Goal: Transaction & Acquisition: Purchase product/service

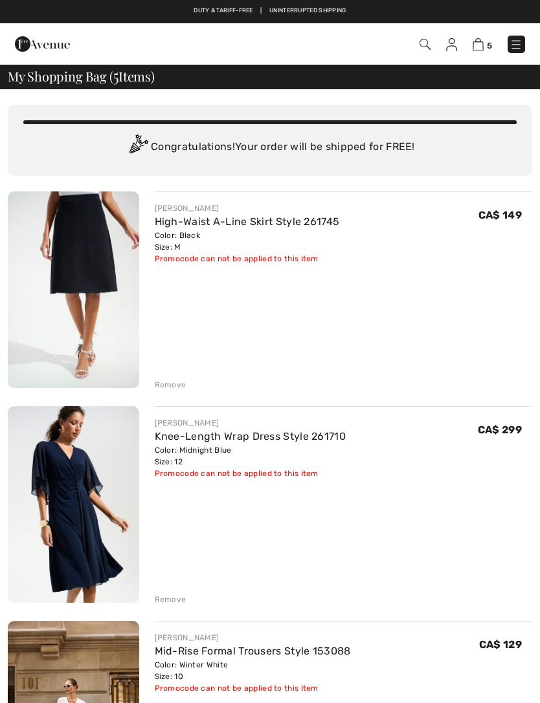
click at [184, 389] on div "Remove" at bounding box center [171, 385] width 32 height 12
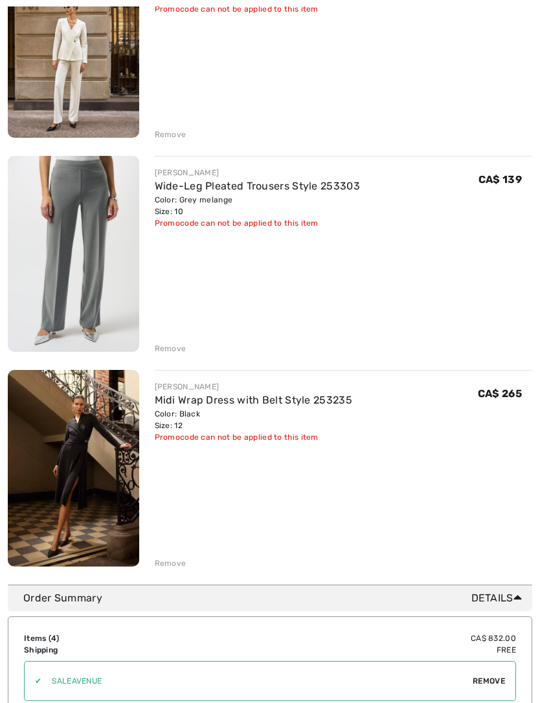
scroll to position [465, 0]
click at [98, 485] on img at bounding box center [73, 467] width 131 height 196
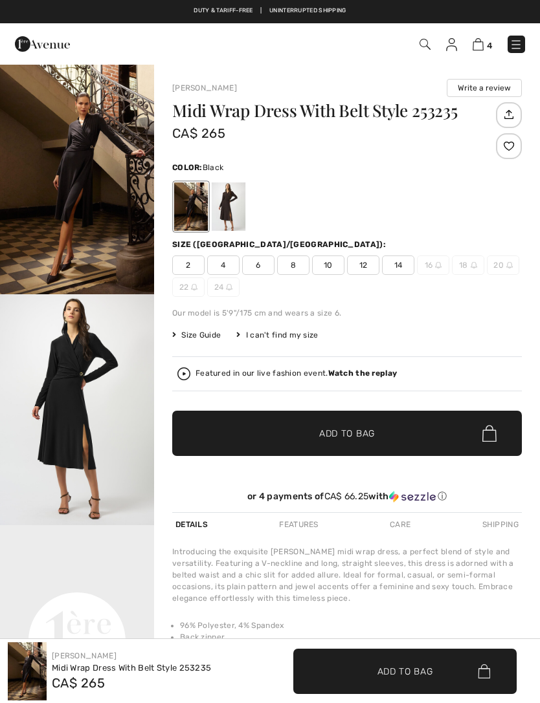
checkbox input "true"
click at [98, 225] on img "1 / 3" at bounding box center [77, 178] width 154 height 231
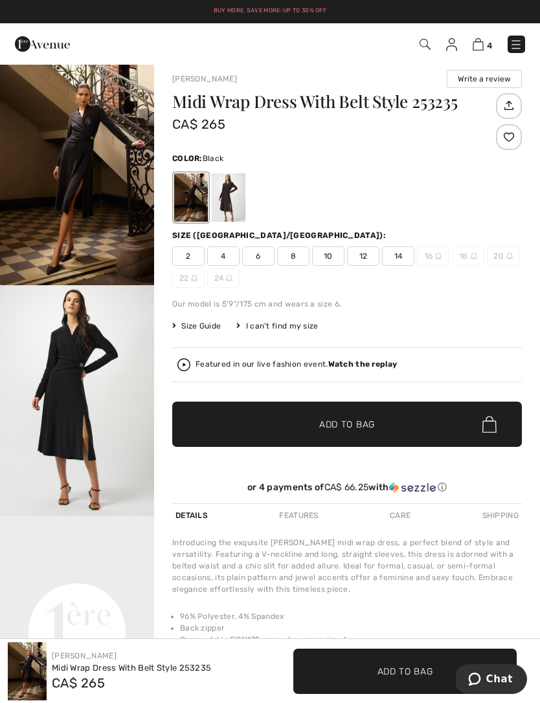
scroll to position [10, 0]
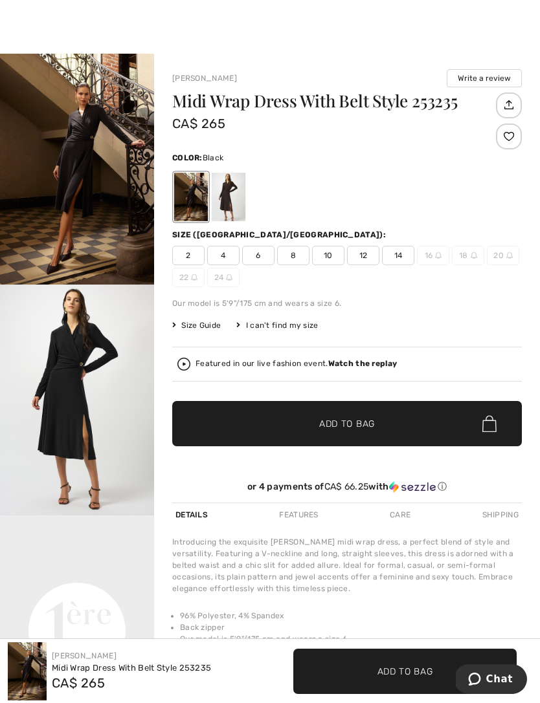
click at [86, 442] on img "2 / 3" at bounding box center [77, 400] width 154 height 231
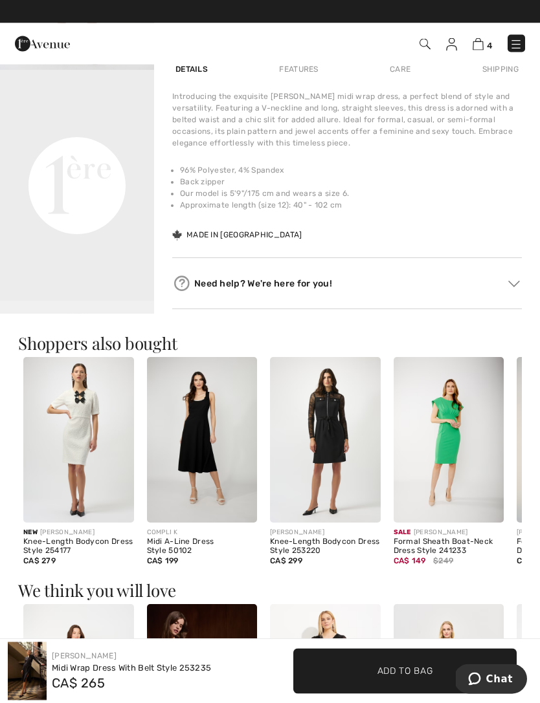
scroll to position [455, 0]
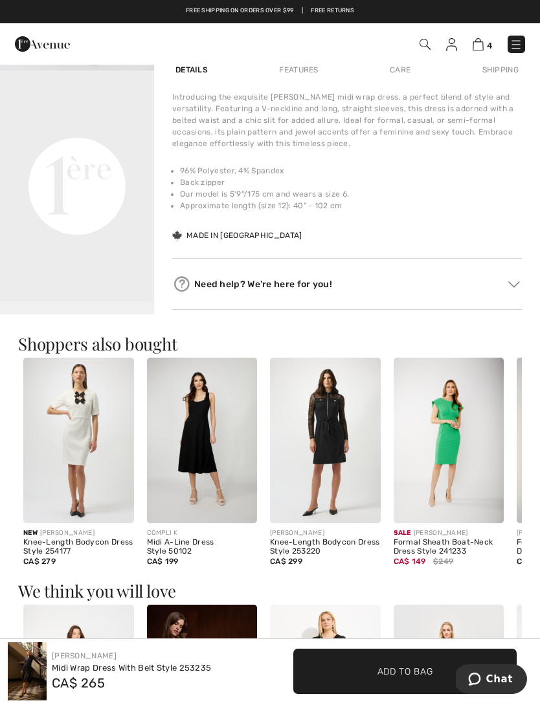
click at [213, 468] on img at bounding box center [202, 441] width 111 height 166
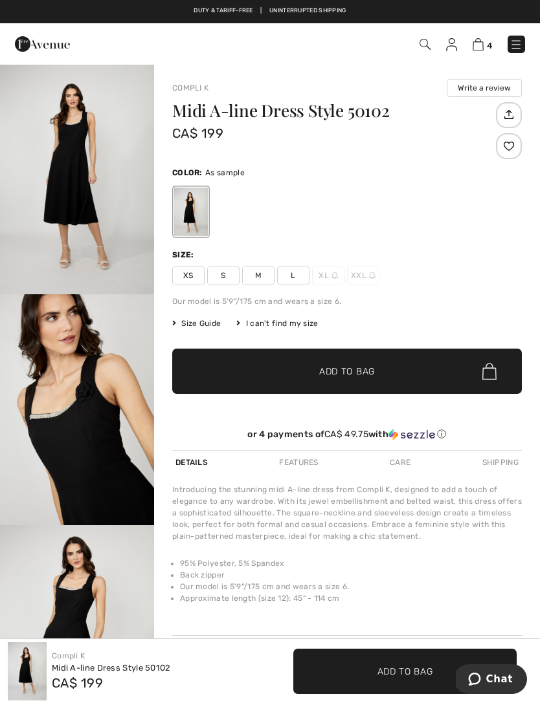
click at [102, 241] on img "1 / 4" at bounding box center [77, 178] width 154 height 231
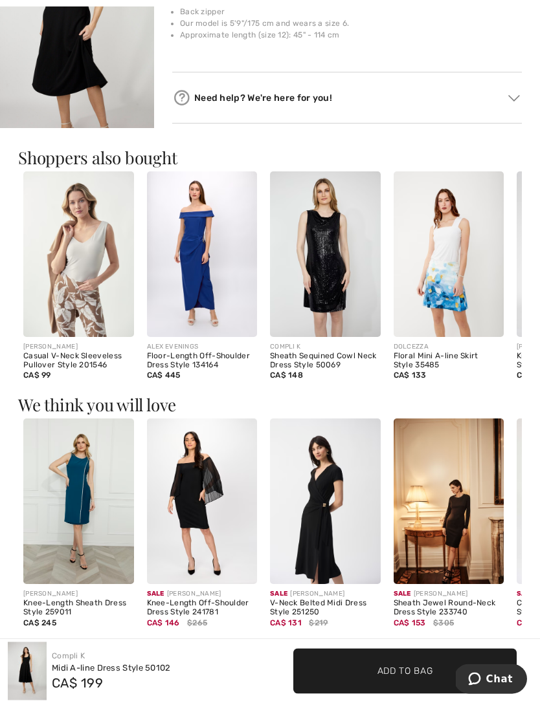
scroll to position [564, 0]
click at [329, 528] on img at bounding box center [325, 502] width 111 height 166
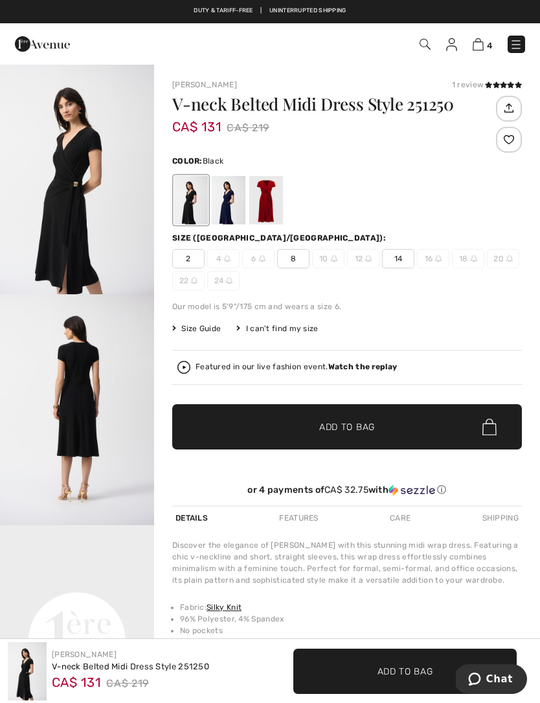
click at [272, 210] on div at bounding box center [266, 200] width 34 height 49
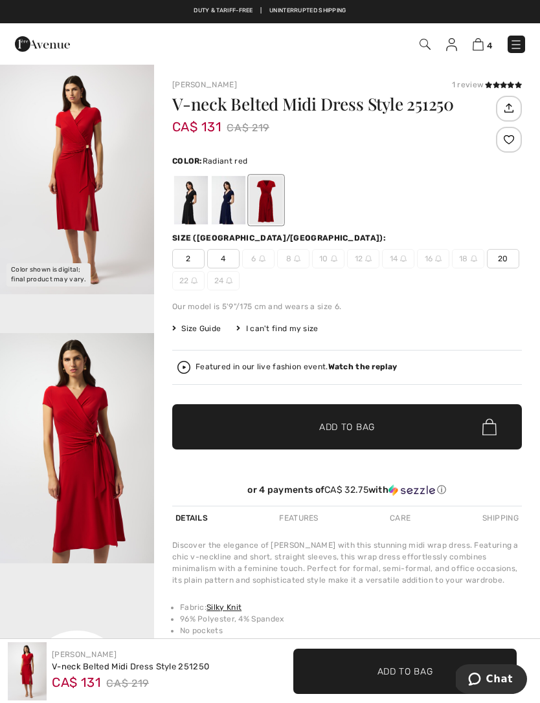
click at [107, 247] on img "1 / 4" at bounding box center [77, 178] width 154 height 231
click at [224, 209] on div at bounding box center [229, 200] width 34 height 49
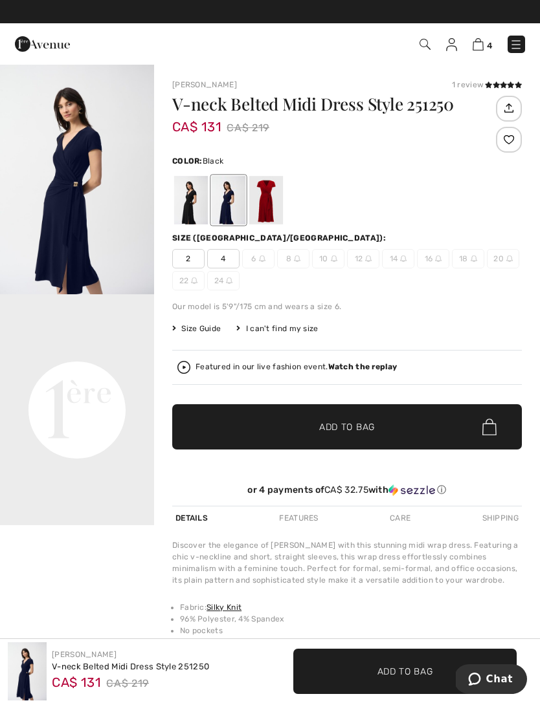
click at [273, 215] on div at bounding box center [266, 200] width 34 height 49
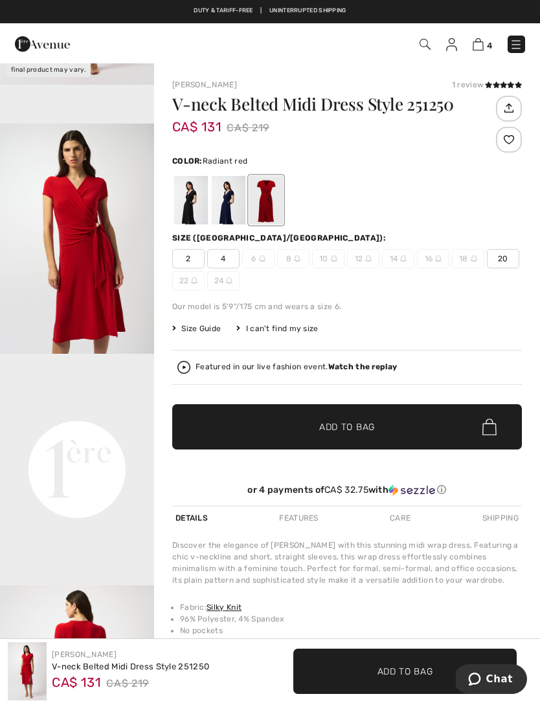
scroll to position [208, 0]
click at [191, 208] on div at bounding box center [191, 200] width 34 height 49
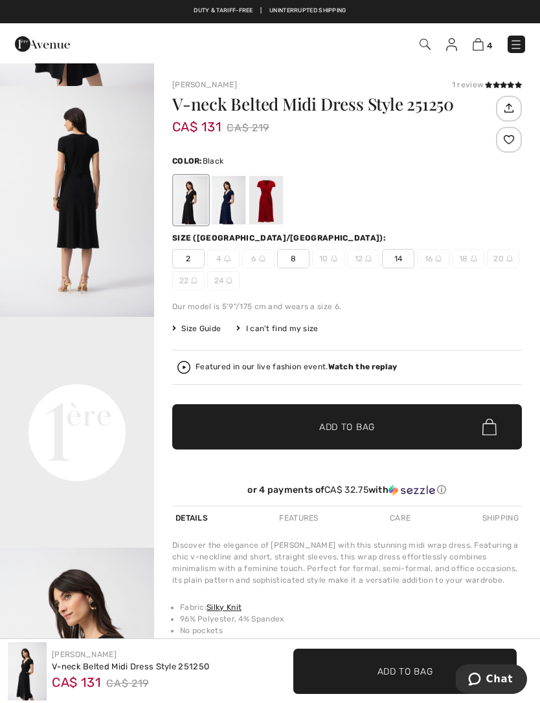
scroll to position [0, 0]
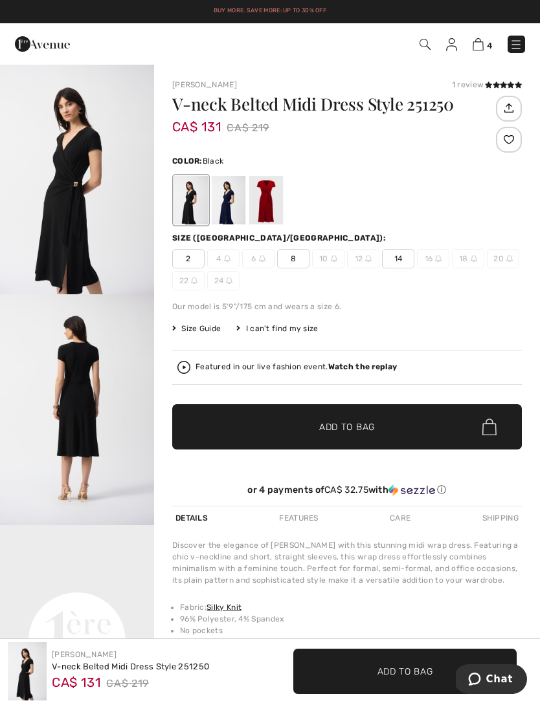
click at [232, 213] on div at bounding box center [229, 200] width 34 height 49
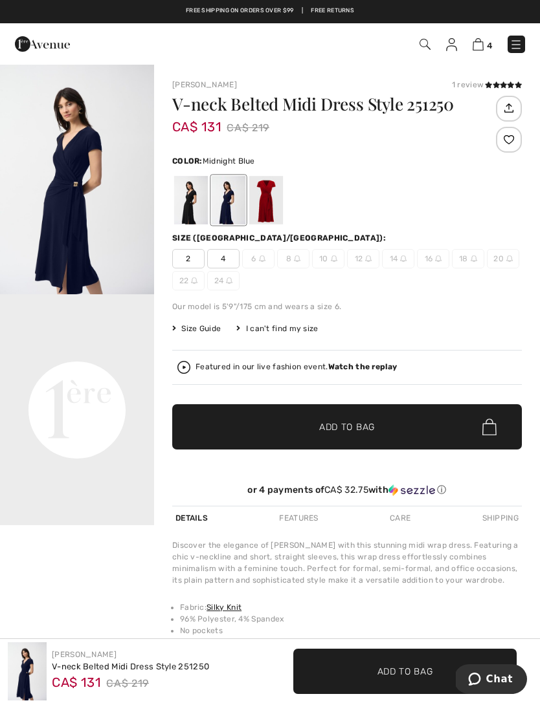
click at [269, 216] on div at bounding box center [266, 200] width 34 height 49
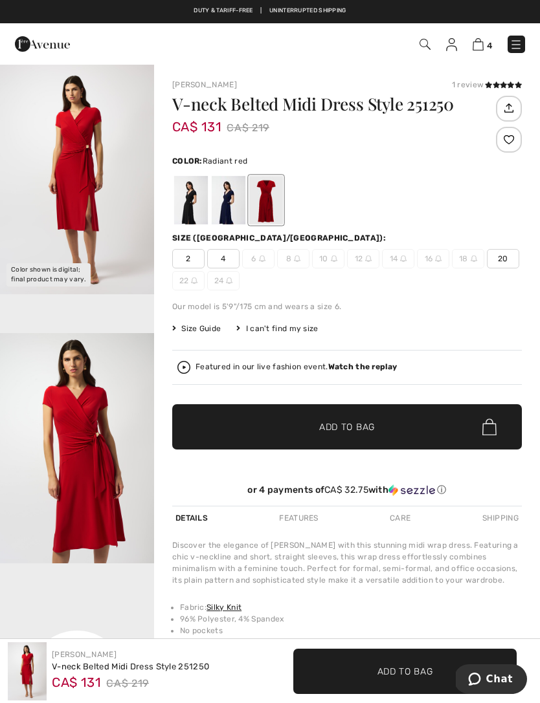
click at [231, 215] on div at bounding box center [229, 200] width 34 height 49
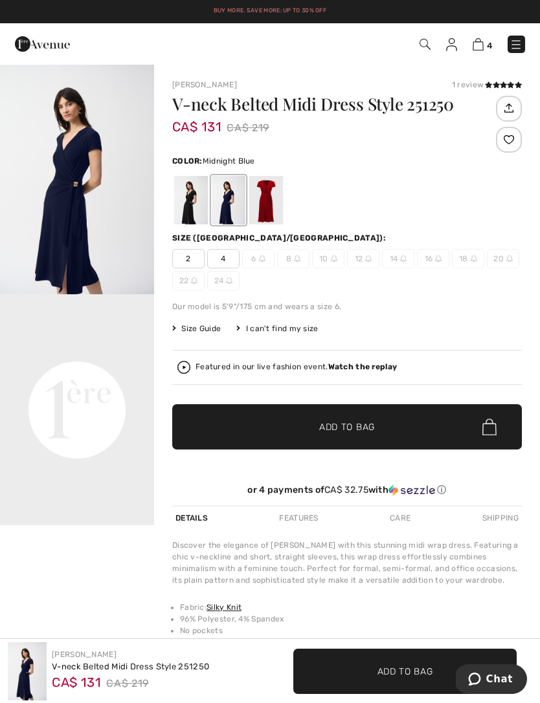
click at [186, 218] on div at bounding box center [191, 200] width 34 height 49
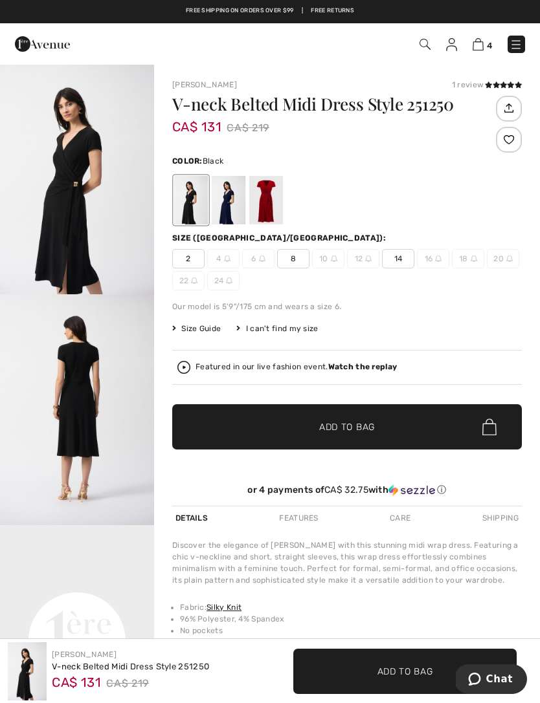
click at [93, 274] on img "1 / 5" at bounding box center [77, 178] width 154 height 231
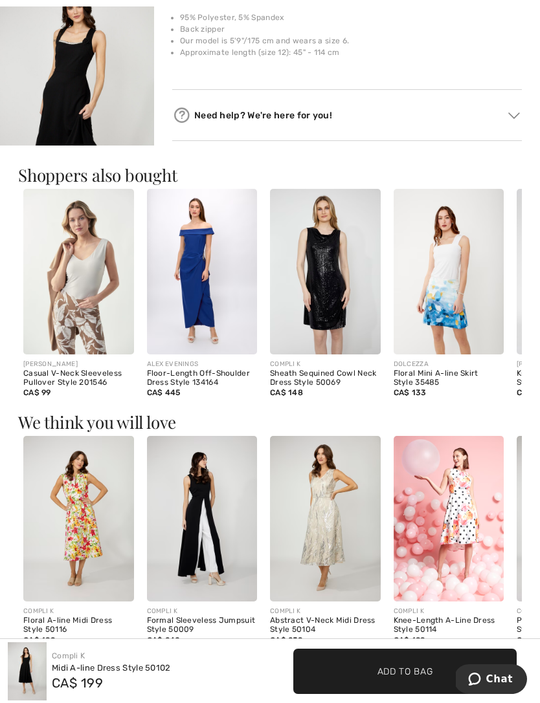
scroll to position [0, 1]
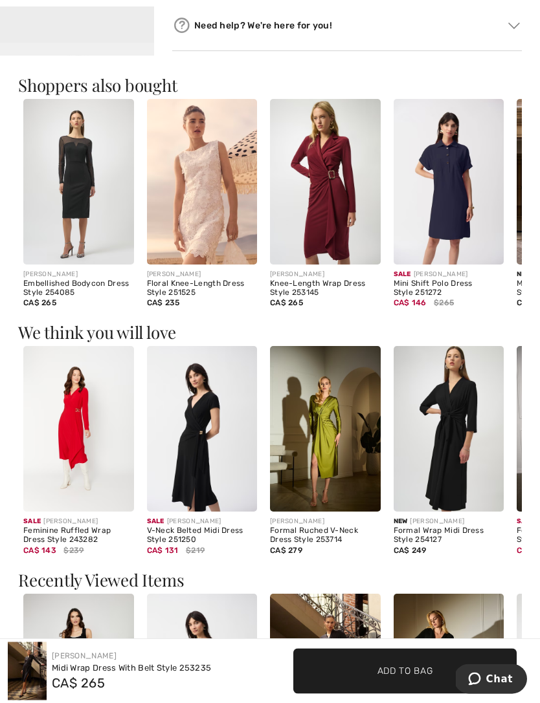
scroll to position [714, 0]
click at [456, 484] on img at bounding box center [448, 429] width 111 height 166
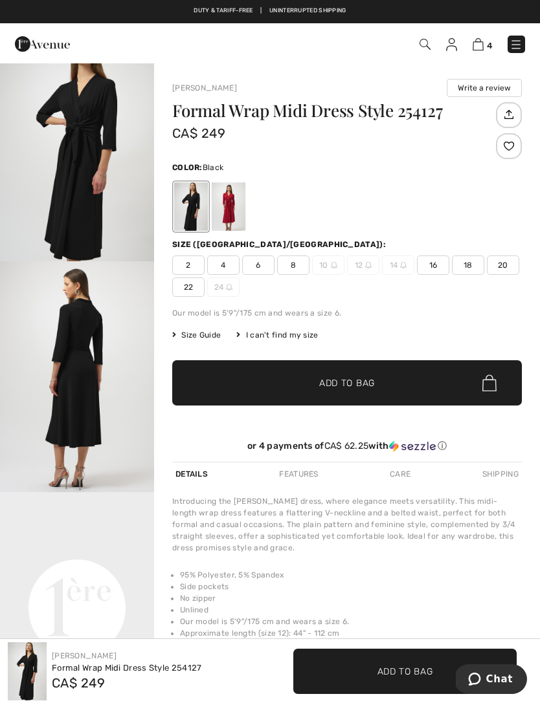
scroll to position [80, 0]
click at [230, 219] on div at bounding box center [229, 206] width 34 height 49
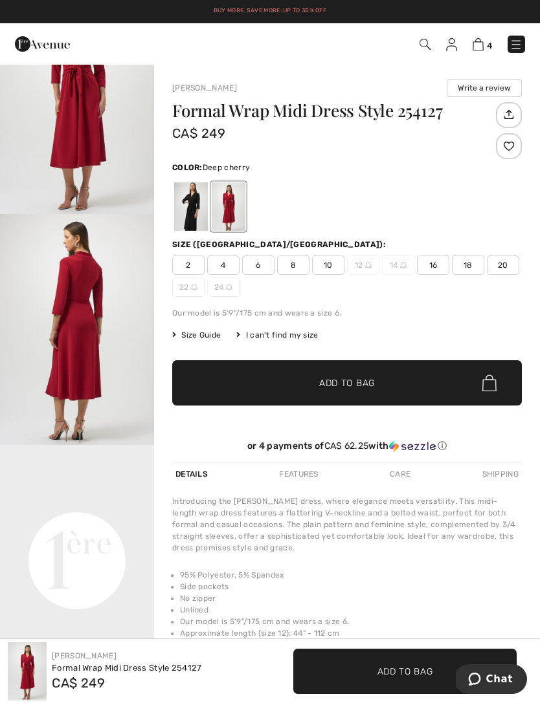
scroll to position [0, 0]
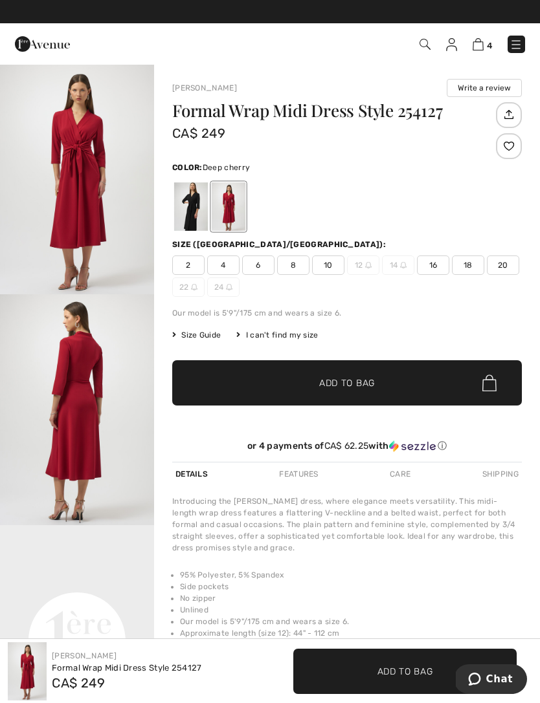
click at [192, 217] on div at bounding box center [191, 206] width 34 height 49
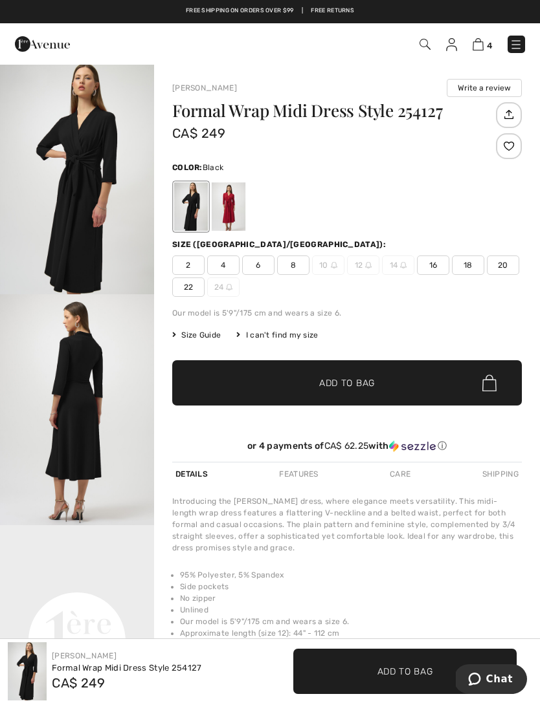
click at [230, 218] on div at bounding box center [229, 206] width 34 height 49
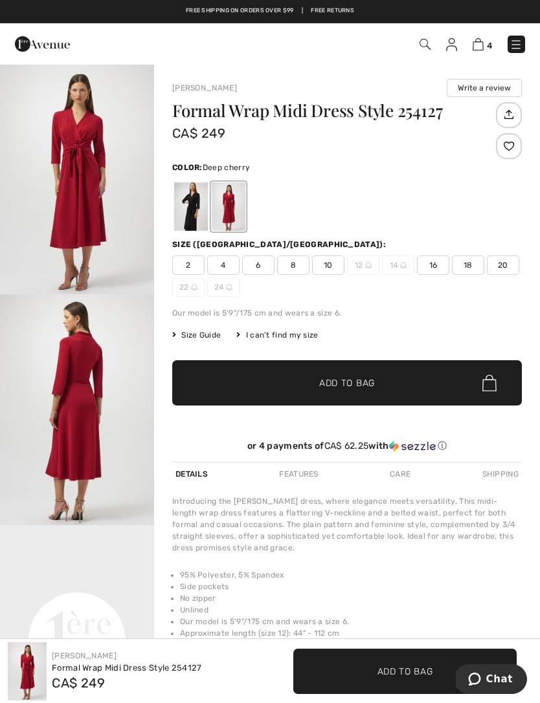
click at [107, 238] on img "1 / 4" at bounding box center [77, 178] width 154 height 231
click at [190, 220] on div at bounding box center [191, 206] width 34 height 49
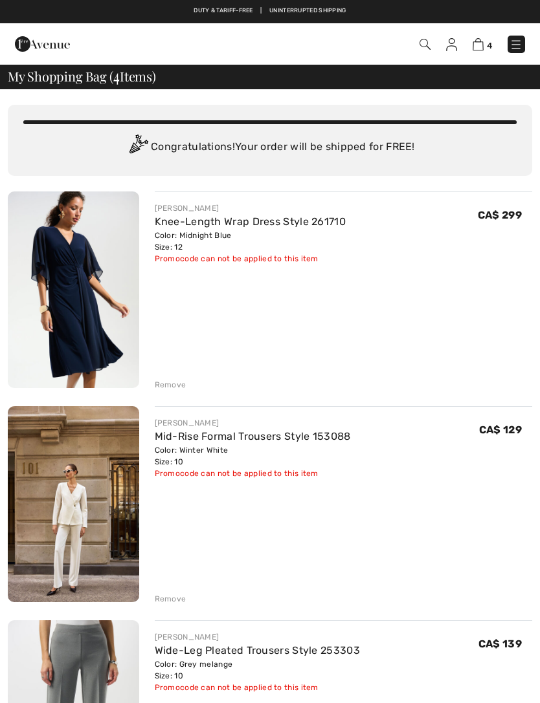
click at [100, 333] on img at bounding box center [73, 290] width 131 height 197
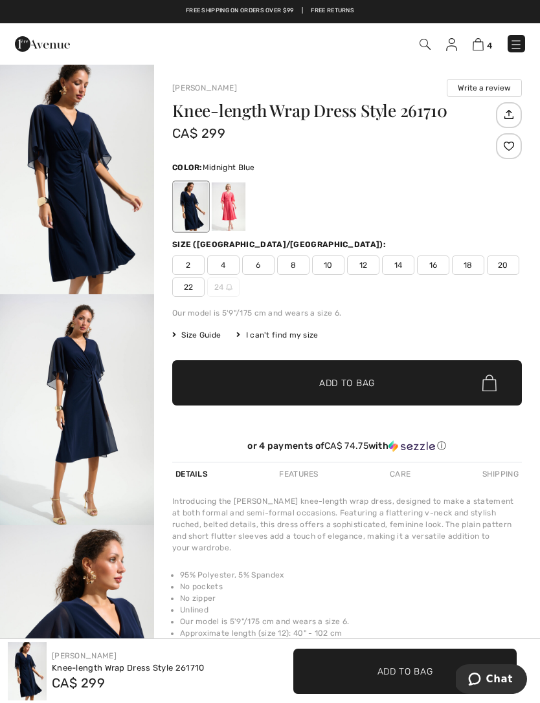
click at [93, 232] on img "1 / 6" at bounding box center [77, 178] width 154 height 231
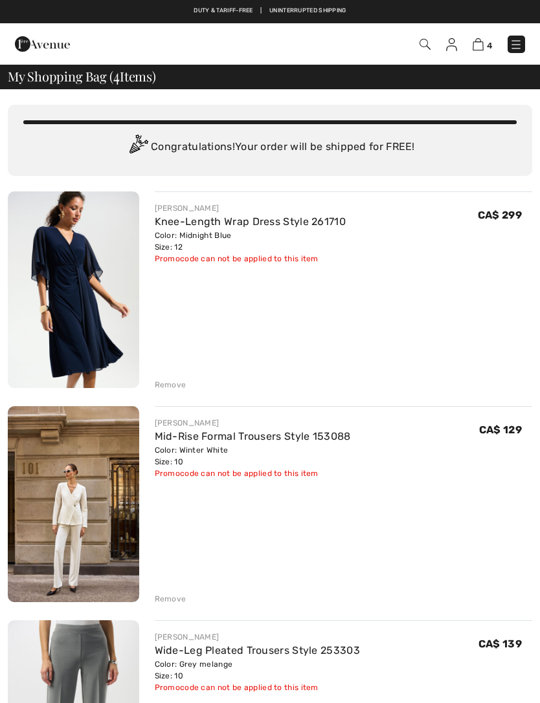
click at [180, 389] on div "Remove" at bounding box center [171, 385] width 32 height 12
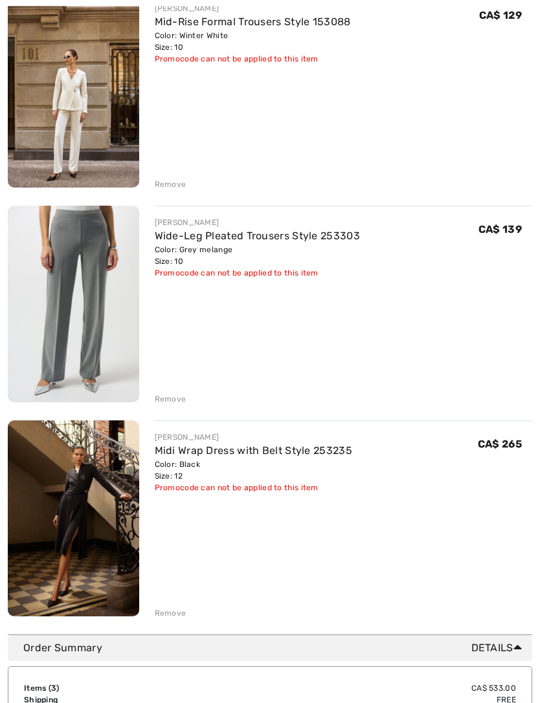
scroll to position [200, 0]
click at [87, 518] on img at bounding box center [73, 519] width 131 height 196
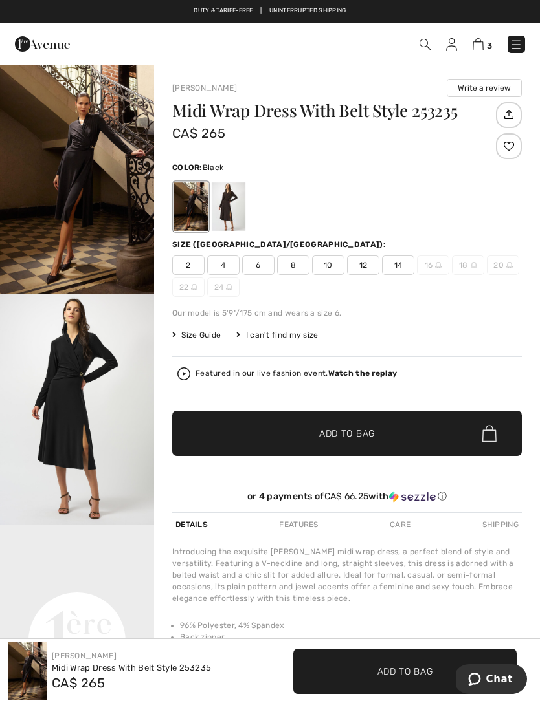
click at [98, 441] on img "2 / 3" at bounding box center [77, 409] width 154 height 231
click at [483, 47] on img at bounding box center [477, 44] width 11 height 12
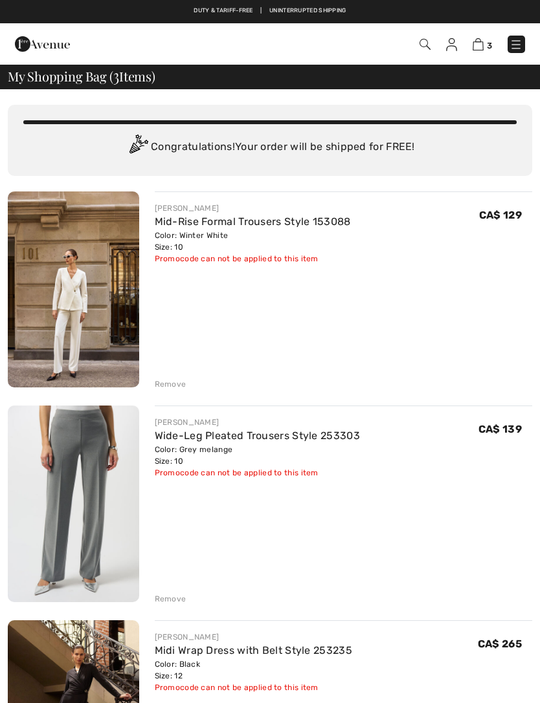
checkbox input "true"
click at [96, 333] on img at bounding box center [73, 290] width 131 height 196
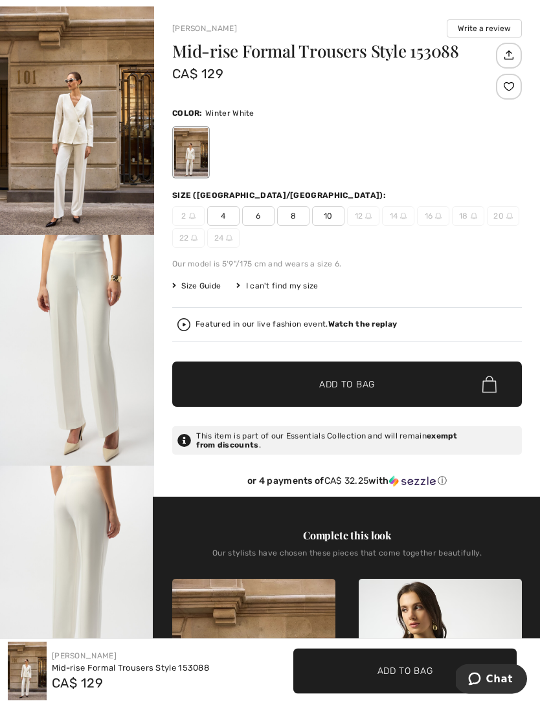
click at [116, 384] on img "2 / 5" at bounding box center [77, 351] width 154 height 231
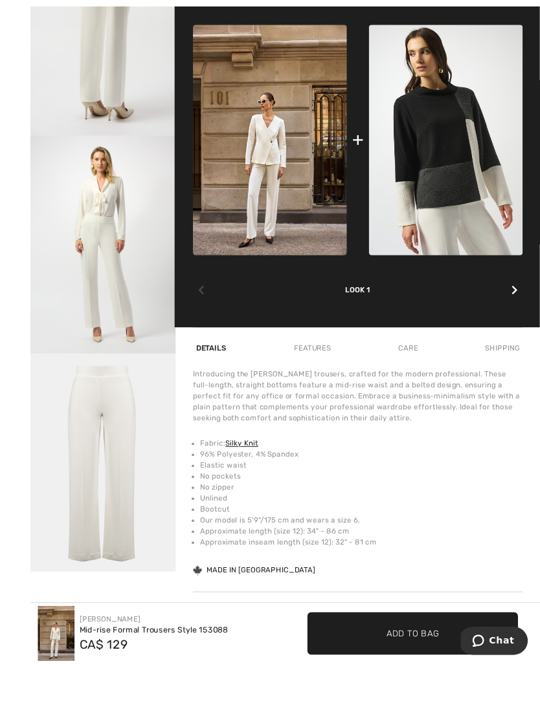
scroll to position [646, 0]
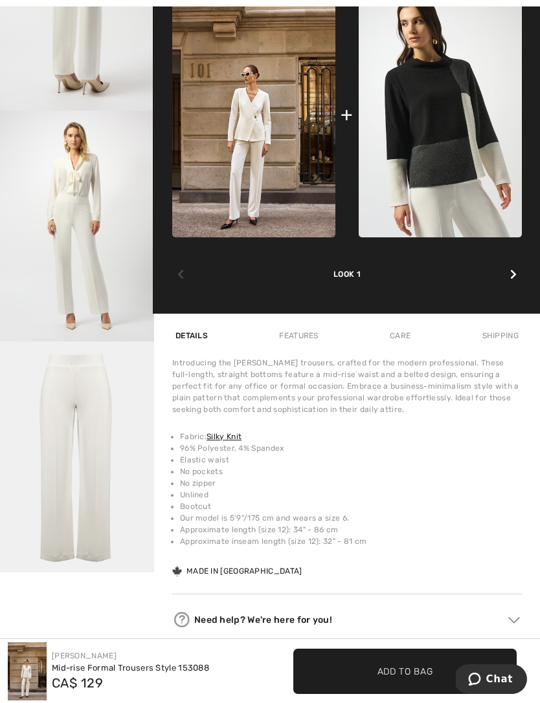
click at [318, 342] on div "Features" at bounding box center [298, 335] width 45 height 23
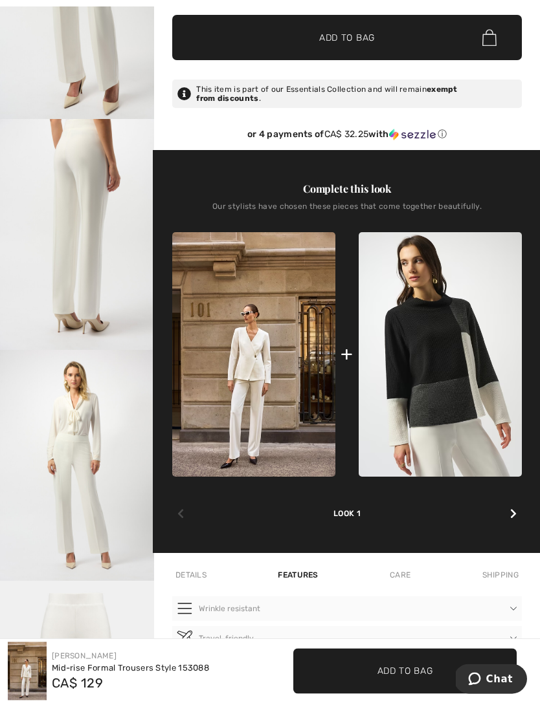
scroll to position [406, 0]
click at [517, 519] on div at bounding box center [513, 514] width 17 height 26
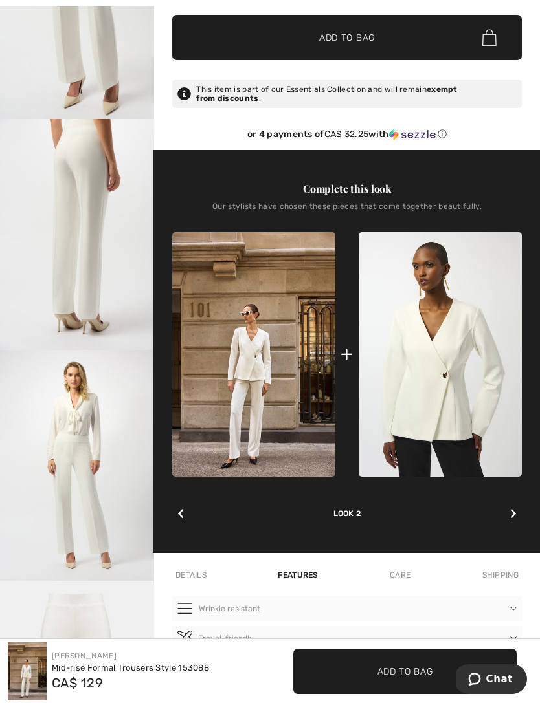
click at [516, 522] on div at bounding box center [513, 514] width 17 height 26
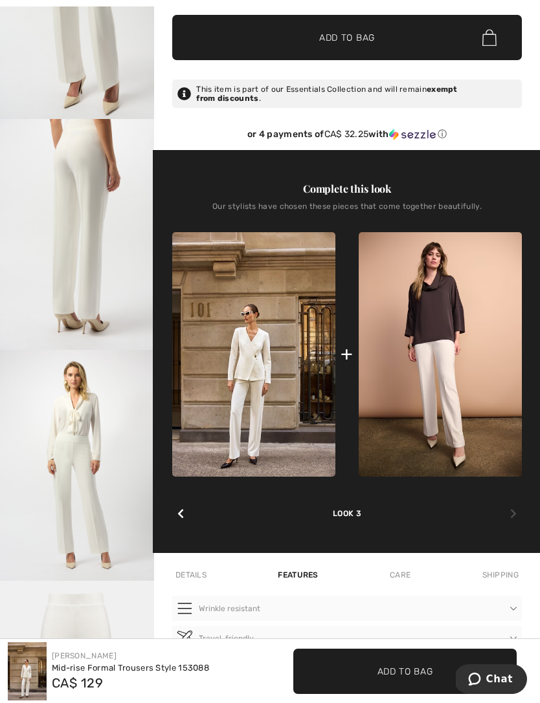
click at [516, 522] on div at bounding box center [513, 514] width 17 height 26
click at [183, 518] on icon at bounding box center [180, 514] width 6 height 10
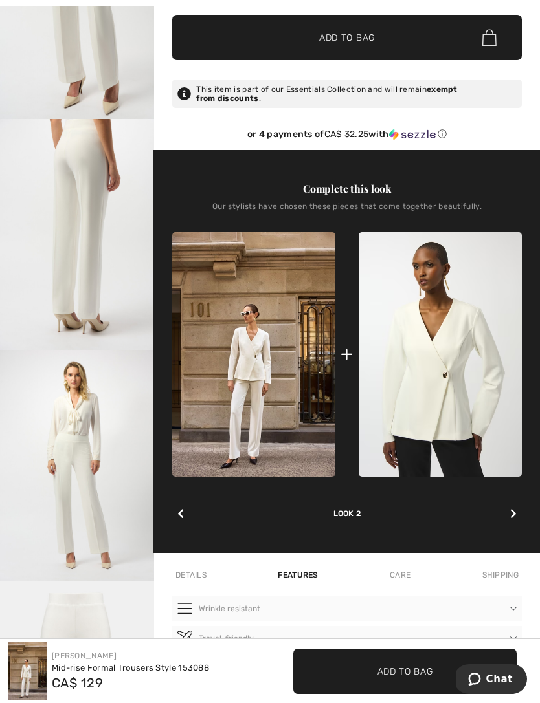
click at [186, 514] on div at bounding box center [180, 514] width 17 height 26
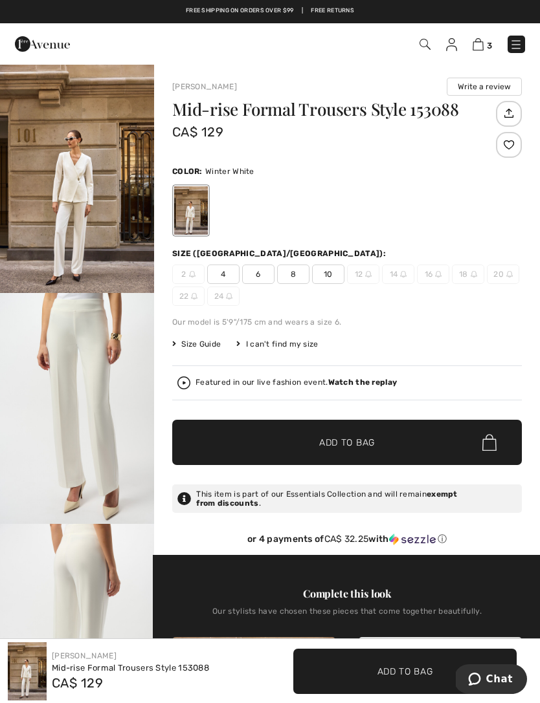
scroll to position [0, 0]
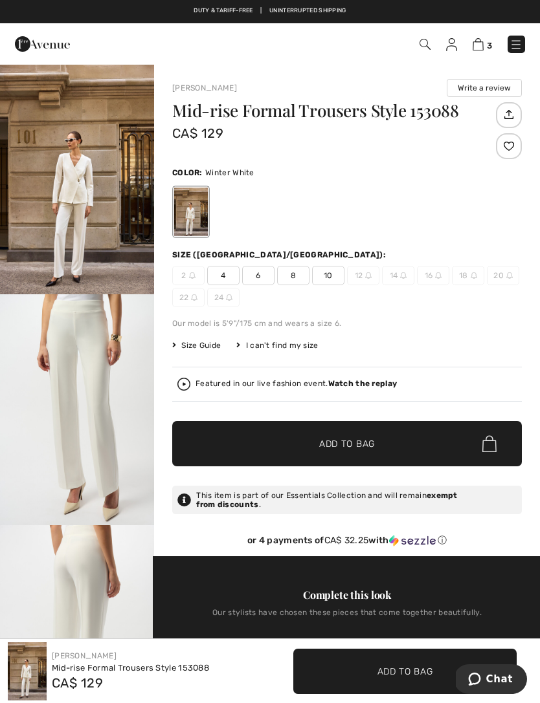
click at [482, 50] on img at bounding box center [477, 44] width 11 height 12
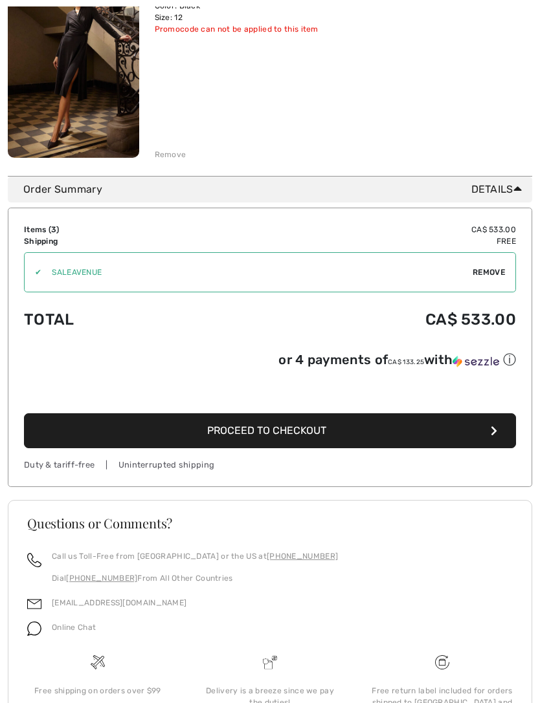
scroll to position [689, 0]
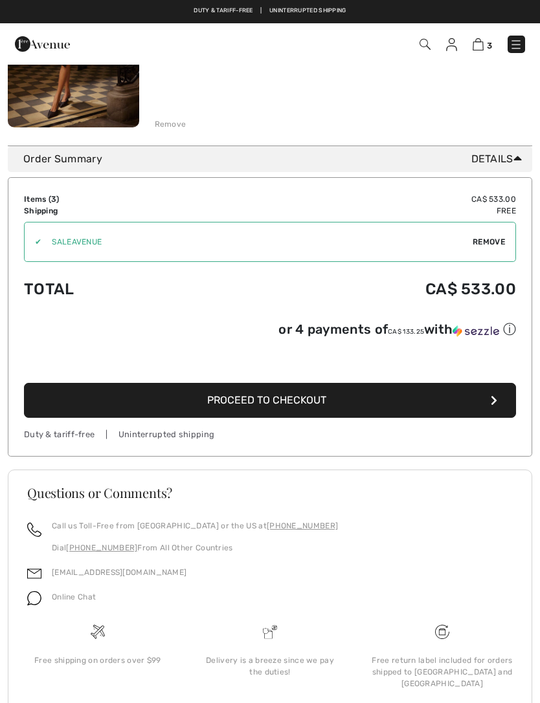
click at [281, 406] on span "Proceed to Checkout" at bounding box center [266, 400] width 119 height 12
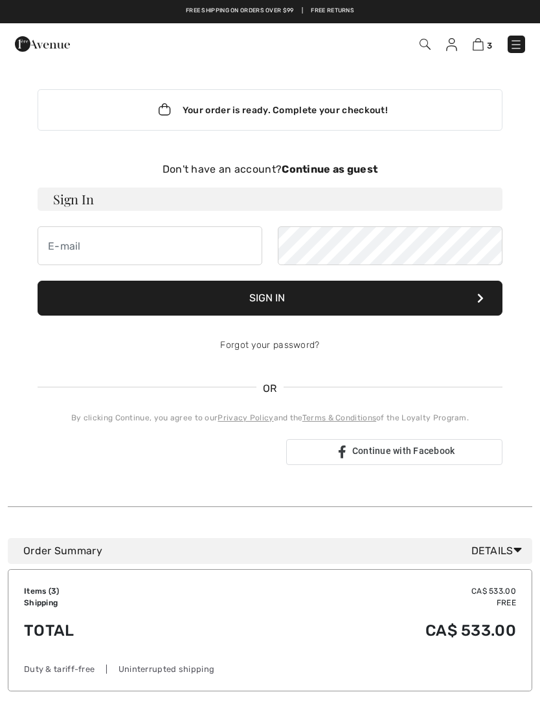
click at [322, 171] on strong "Continue as guest" at bounding box center [329, 169] width 96 height 12
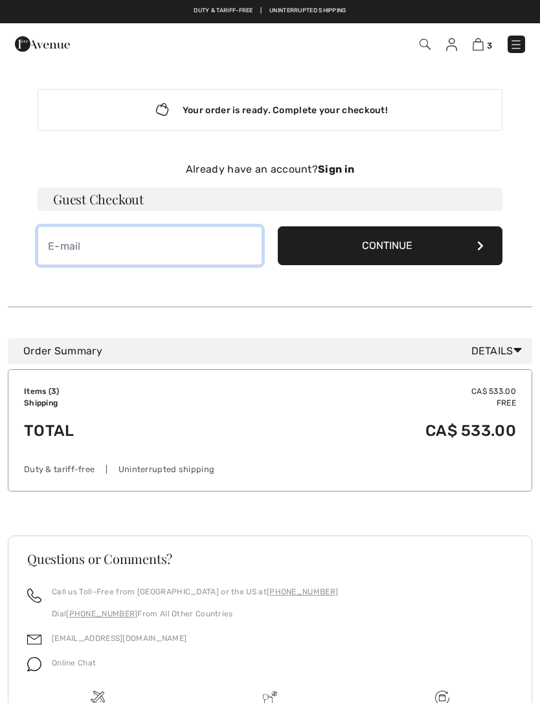
click at [208, 248] on input "email" at bounding box center [150, 245] width 225 height 39
type input "jmdowler@icloud.com"
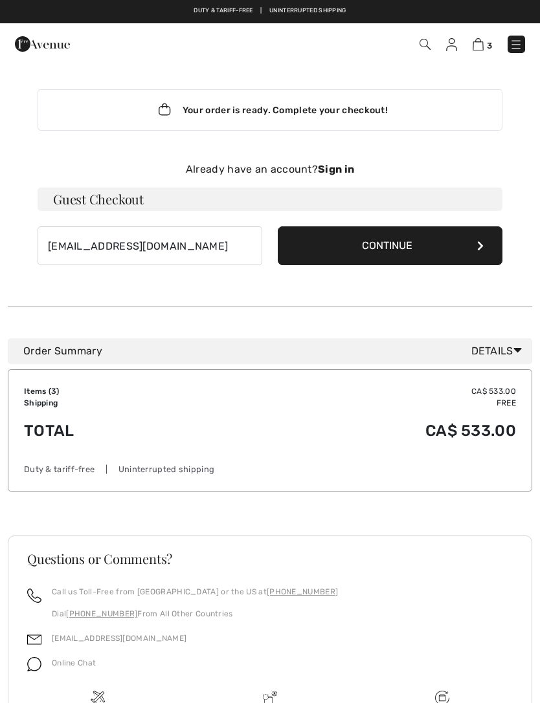
click at [436, 250] on button "Continue" at bounding box center [390, 245] width 225 height 39
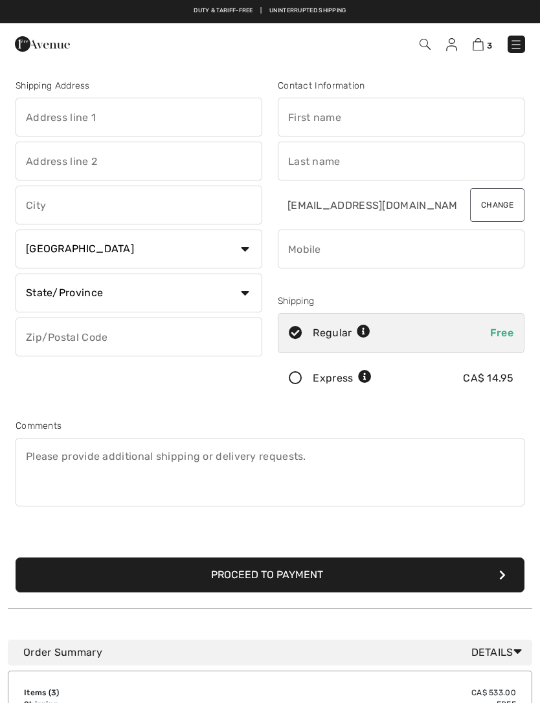
click at [180, 124] on input "text" at bounding box center [139, 117] width 247 height 39
type input "51530 Range Road 231"
click at [206, 212] on input "text" at bounding box center [139, 205] width 247 height 39
type input "Sherwood Park"
click at [243, 294] on select "State/Province Alberta British Columbia Manitoba New Brunswick Newfoundland and…" at bounding box center [139, 293] width 247 height 39
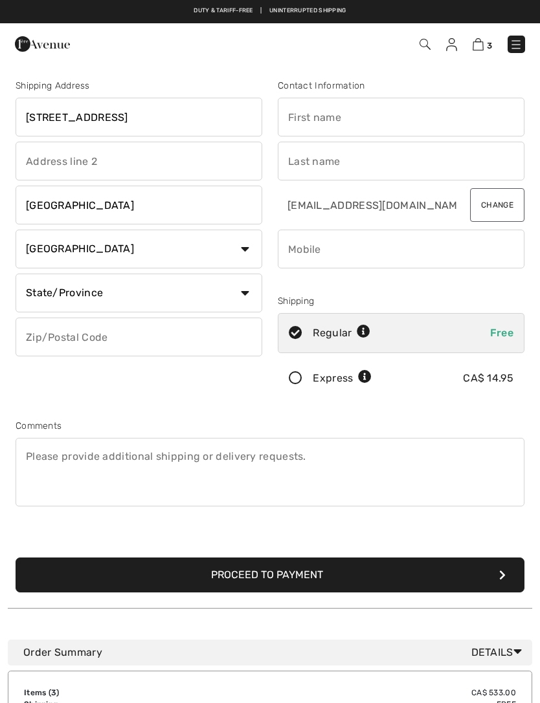
select select "AB"
click at [199, 343] on input "text" at bounding box center [139, 337] width 247 height 39
type input "T8B1K9"
click at [416, 121] on input "text" at bounding box center [401, 117] width 247 height 39
type input "[PERSON_NAME]"
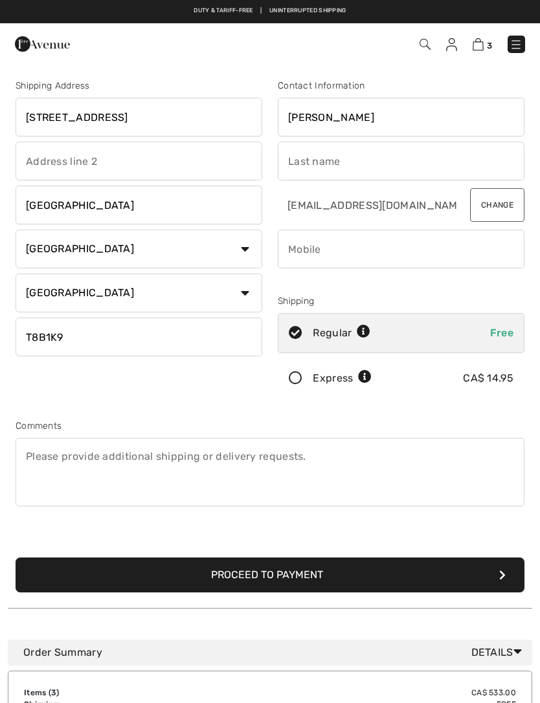
click at [379, 173] on input "text" at bounding box center [401, 161] width 247 height 39
type input "[PERSON_NAME]"
click at [416, 258] on input "phone" at bounding box center [401, 249] width 247 height 39
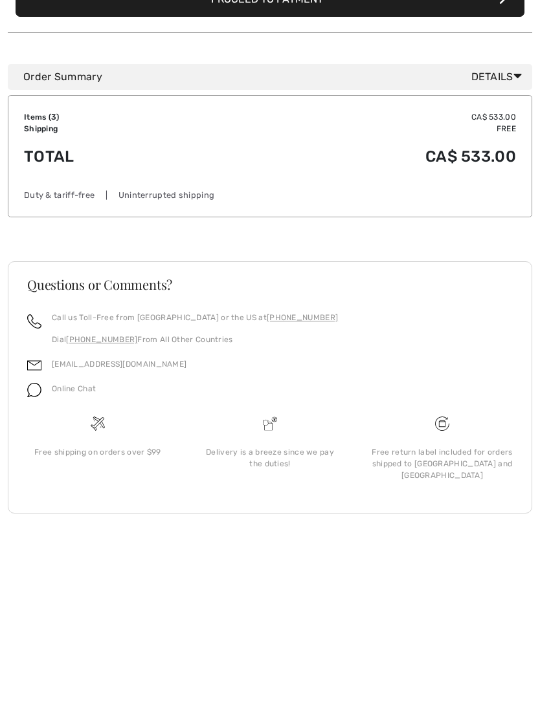
scroll to position [407, 0]
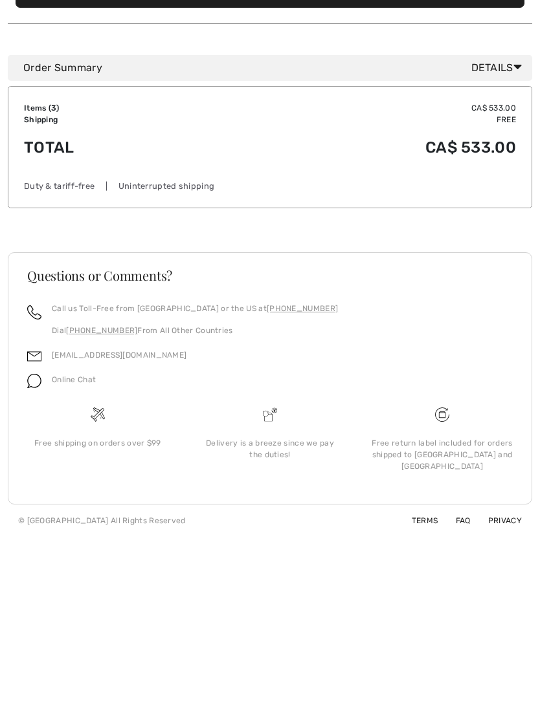
type input "5879889070"
click at [464, 694] on link "FAQ" at bounding box center [455, 698] width 30 height 9
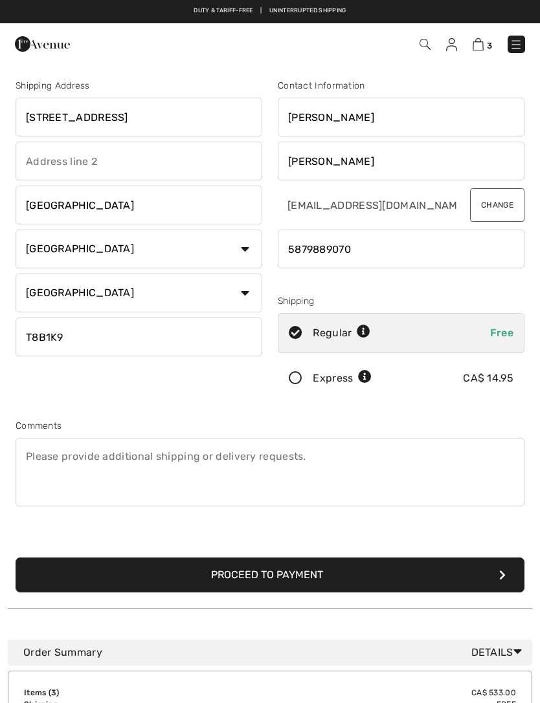
select select "AB"
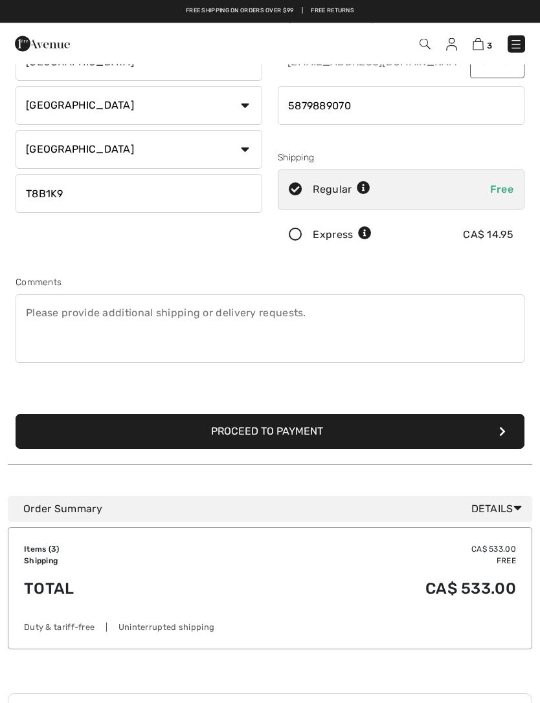
scroll to position [144, 0]
click at [502, 438] on button "Proceed to Payment" at bounding box center [270, 431] width 509 height 35
click at [507, 433] on button "Proceed to Payment" at bounding box center [270, 431] width 509 height 35
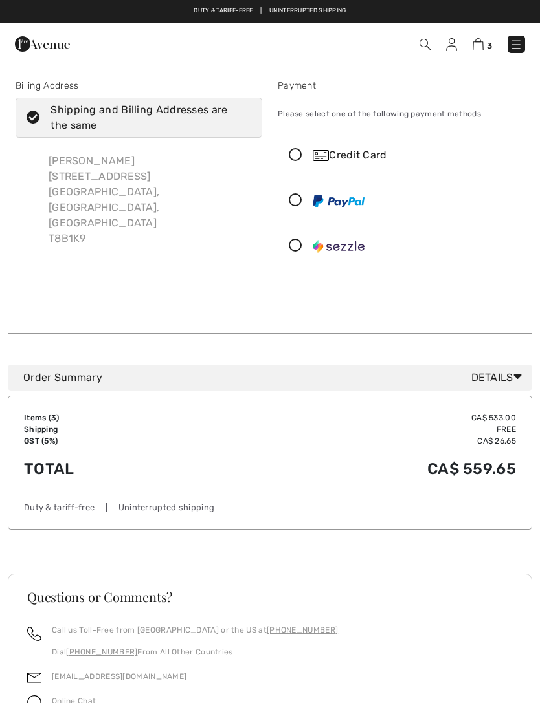
click at [385, 160] on div "Credit Card" at bounding box center [414, 156] width 203 height 16
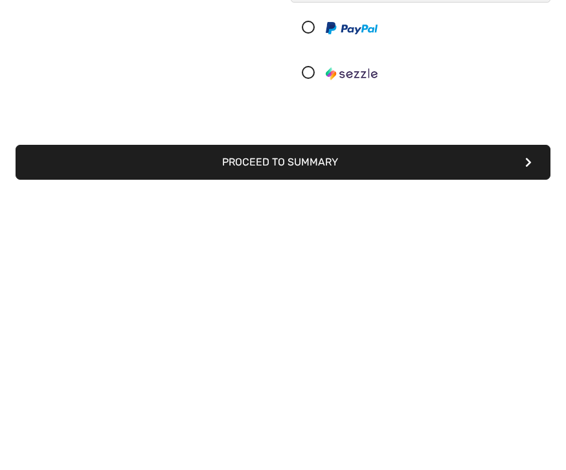
click at [336, 422] on button "Proceed to Summary" at bounding box center [283, 439] width 534 height 35
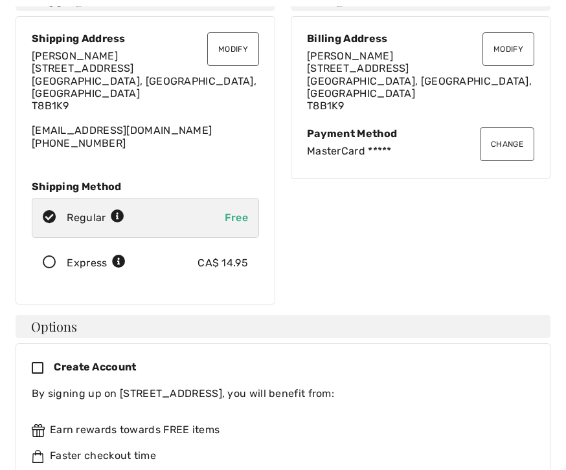
scroll to position [87, 0]
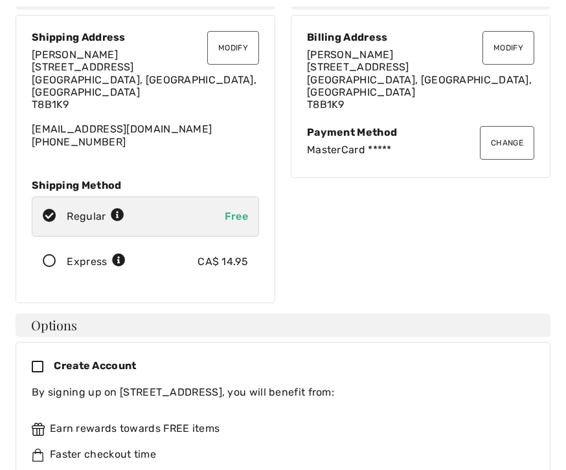
click at [41, 361] on icon at bounding box center [43, 368] width 22 height 14
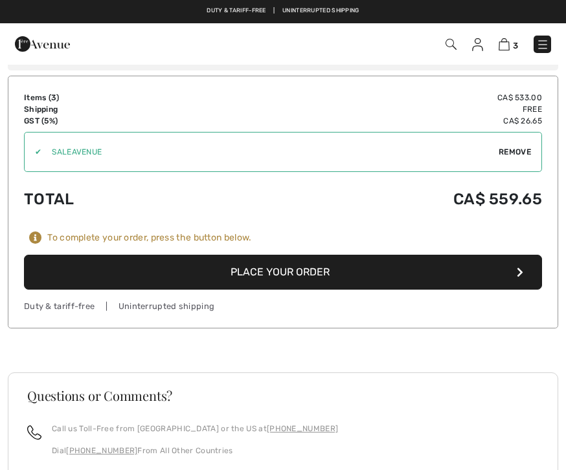
scroll to position [1403, 0]
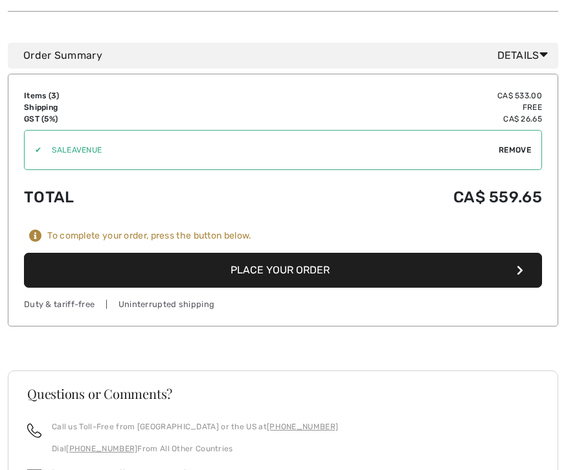
click at [301, 258] on button "Place Your Order" at bounding box center [283, 270] width 518 height 35
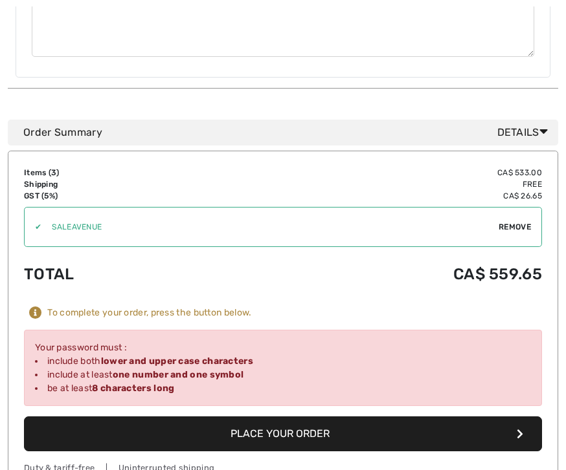
scroll to position [1413, 0]
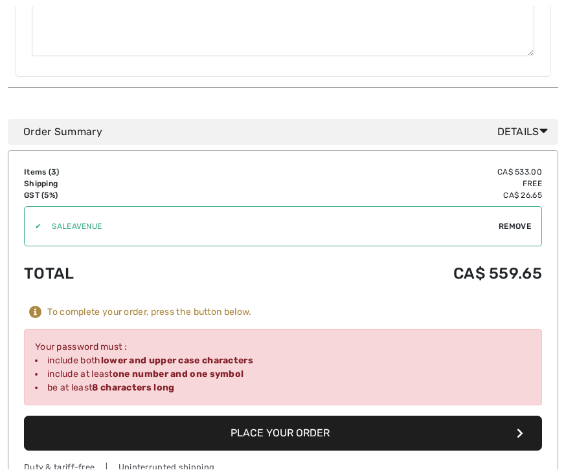
click at [308, 419] on button "Place Your Order" at bounding box center [283, 434] width 518 height 35
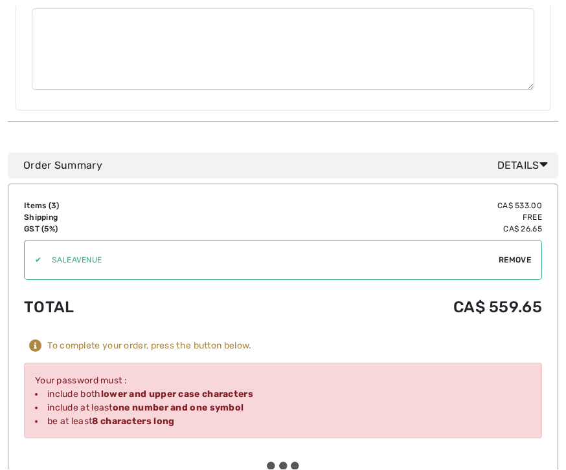
scroll to position [1414, 0]
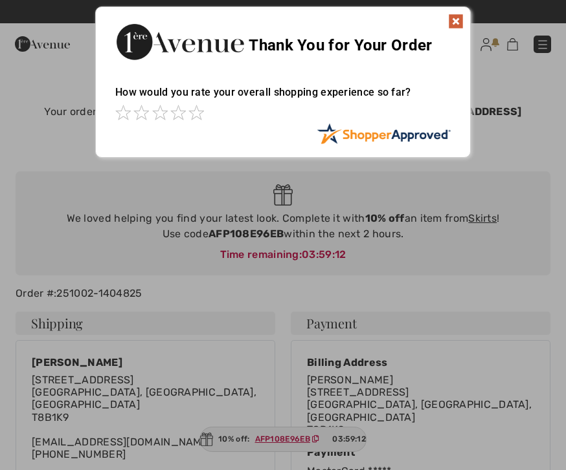
click at [456, 25] on img at bounding box center [456, 22] width 16 height 16
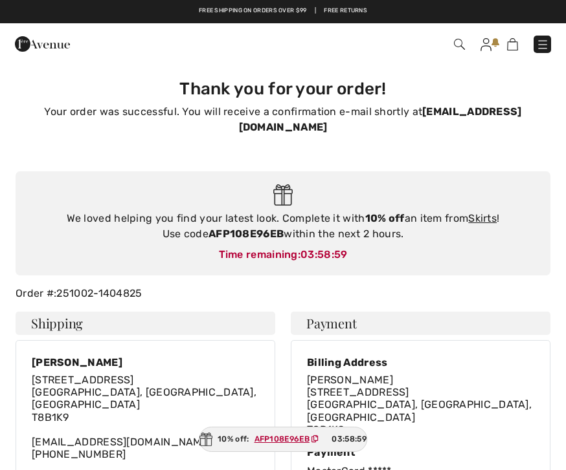
click at [496, 212] on link "Skirts" at bounding box center [482, 218] width 28 height 12
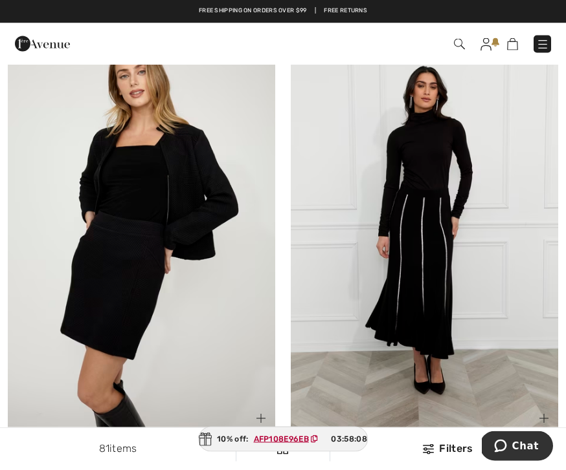
scroll to position [3052, 0]
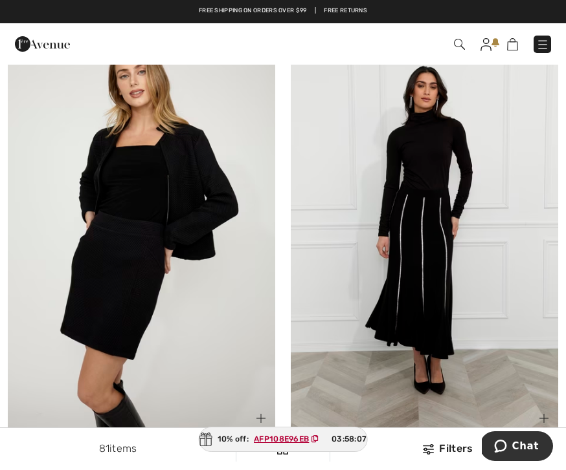
click at [444, 321] on img at bounding box center [424, 232] width 267 height 401
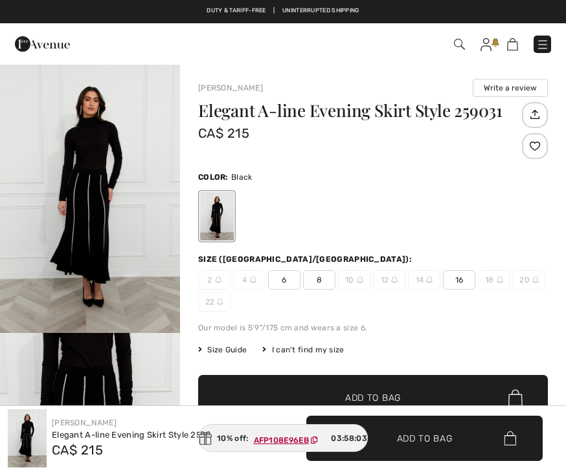
checkbox input "true"
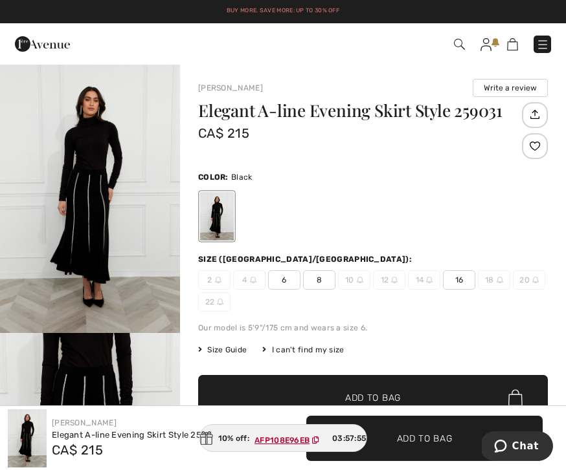
click at [87, 230] on img "1 / 4" at bounding box center [90, 198] width 180 height 270
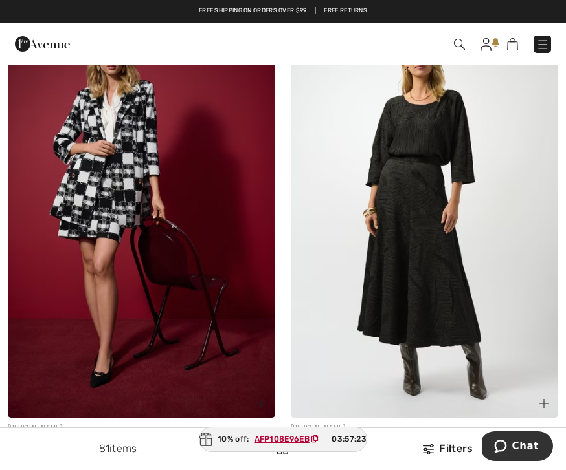
scroll to position [6399, 0]
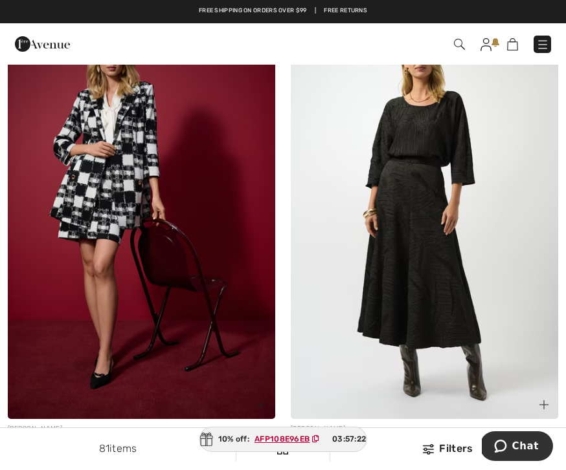
click at [476, 290] on img at bounding box center [424, 219] width 267 height 401
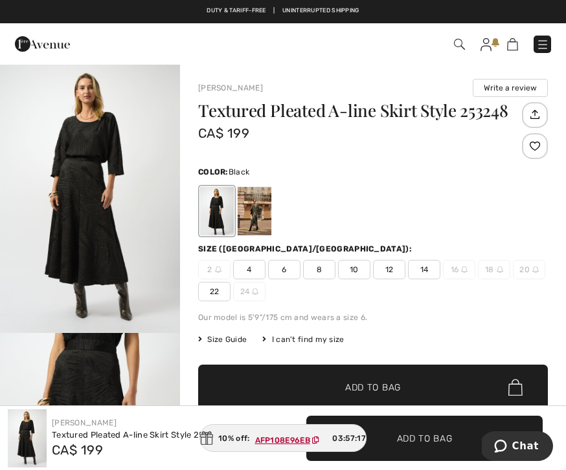
click at [120, 245] on img "1 / 2" at bounding box center [90, 198] width 180 height 270
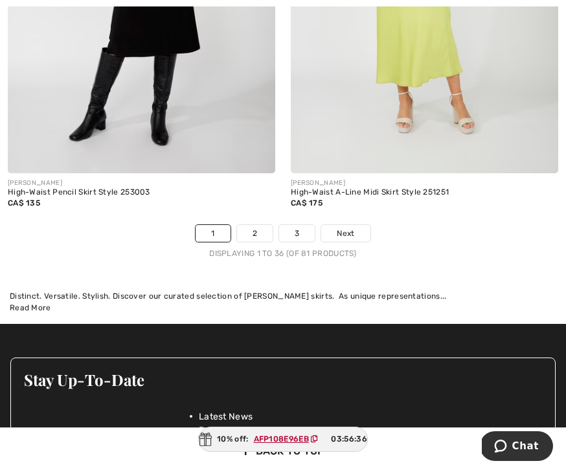
scroll to position [8495, 0]
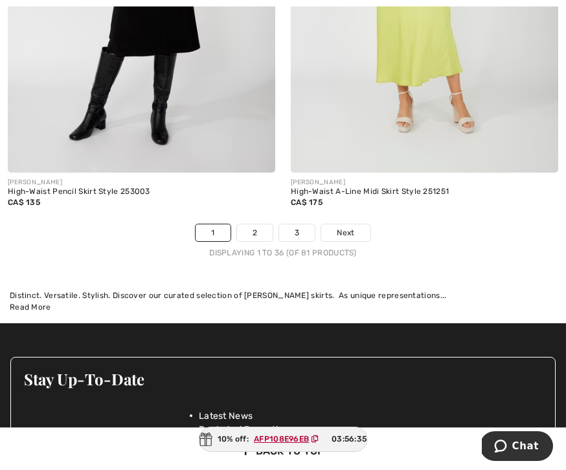
click at [258, 225] on link "2" at bounding box center [255, 233] width 36 height 17
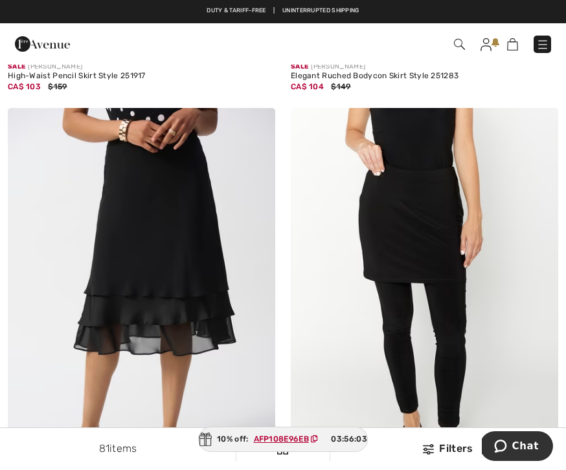
scroll to position [4805, 0]
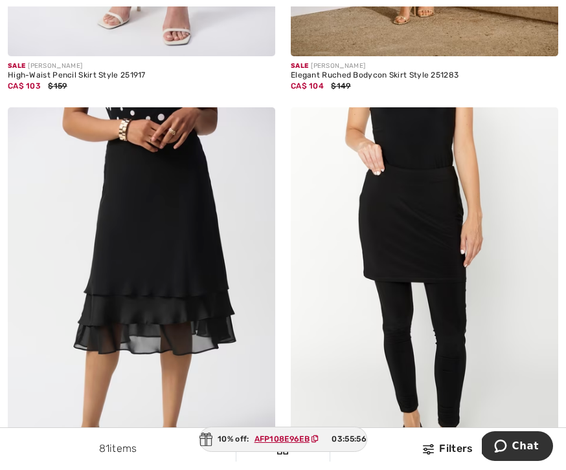
click at [214, 313] on img at bounding box center [141, 307] width 267 height 401
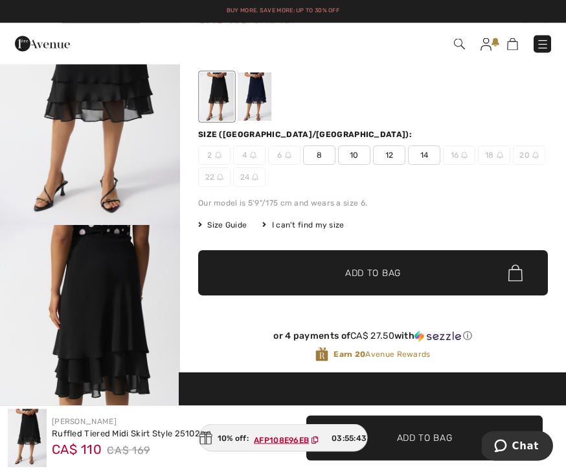
scroll to position [98, 0]
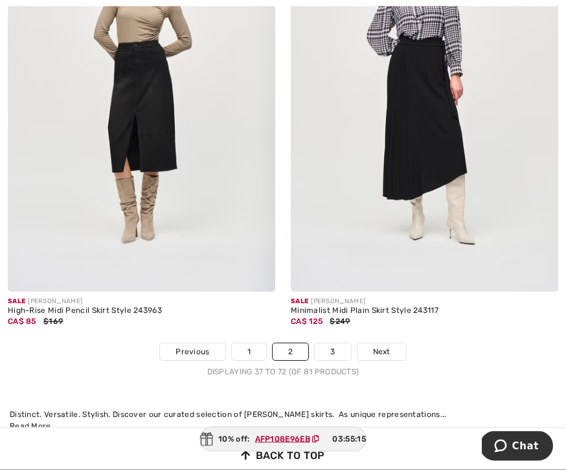
scroll to position [8333, 0]
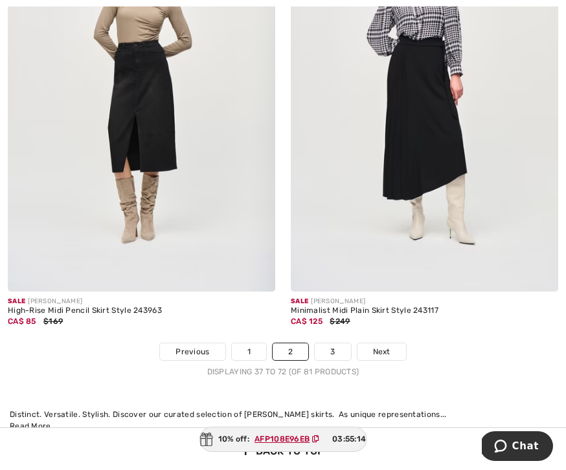
click at [336, 344] on link "3" at bounding box center [332, 352] width 36 height 17
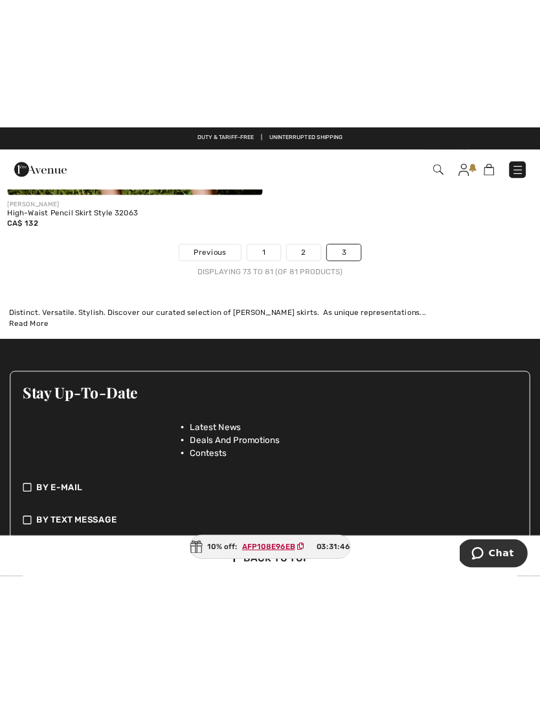
scroll to position [2219, 0]
